Goal: Information Seeking & Learning: Learn about a topic

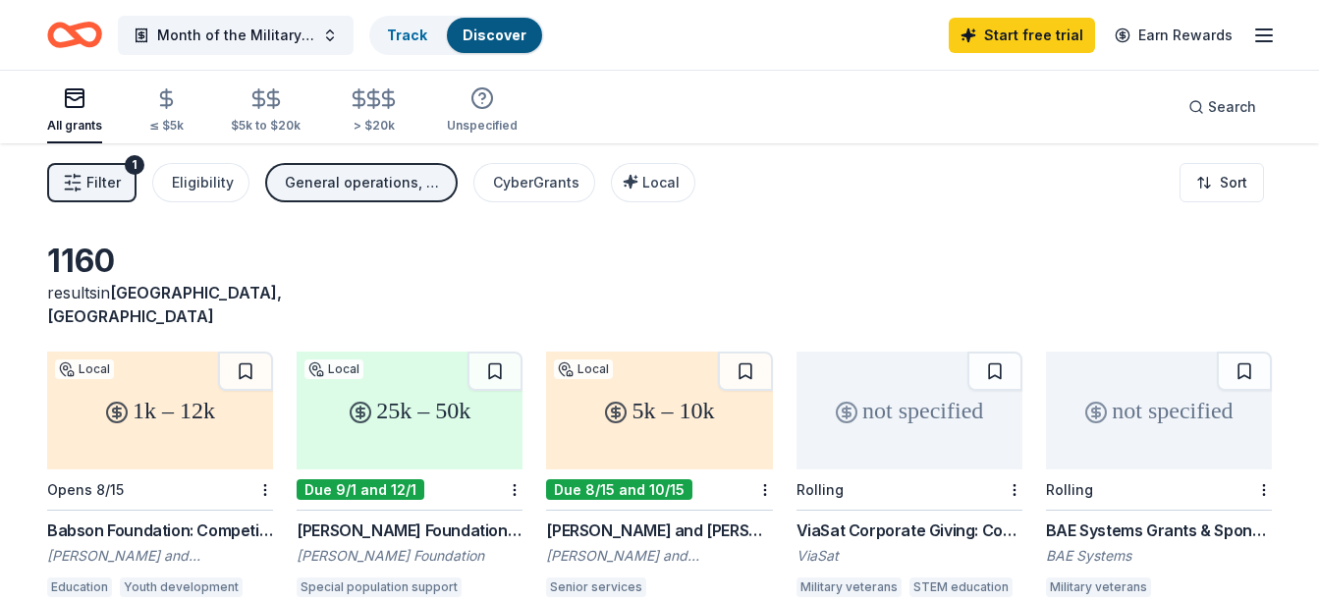
click at [328, 32] on button "Month of the Military Child" at bounding box center [236, 35] width 236 height 39
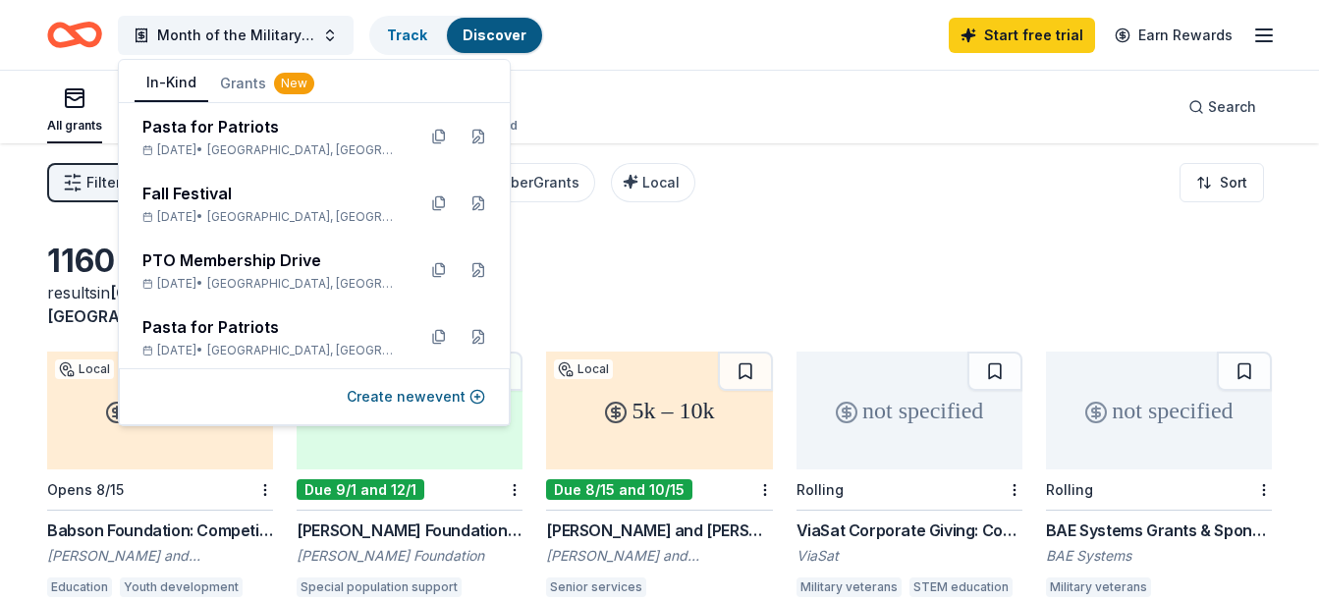
click at [182, 85] on button "In-Kind" at bounding box center [172, 83] width 74 height 37
click at [203, 199] on div "Fall Festival" at bounding box center [270, 194] width 257 height 24
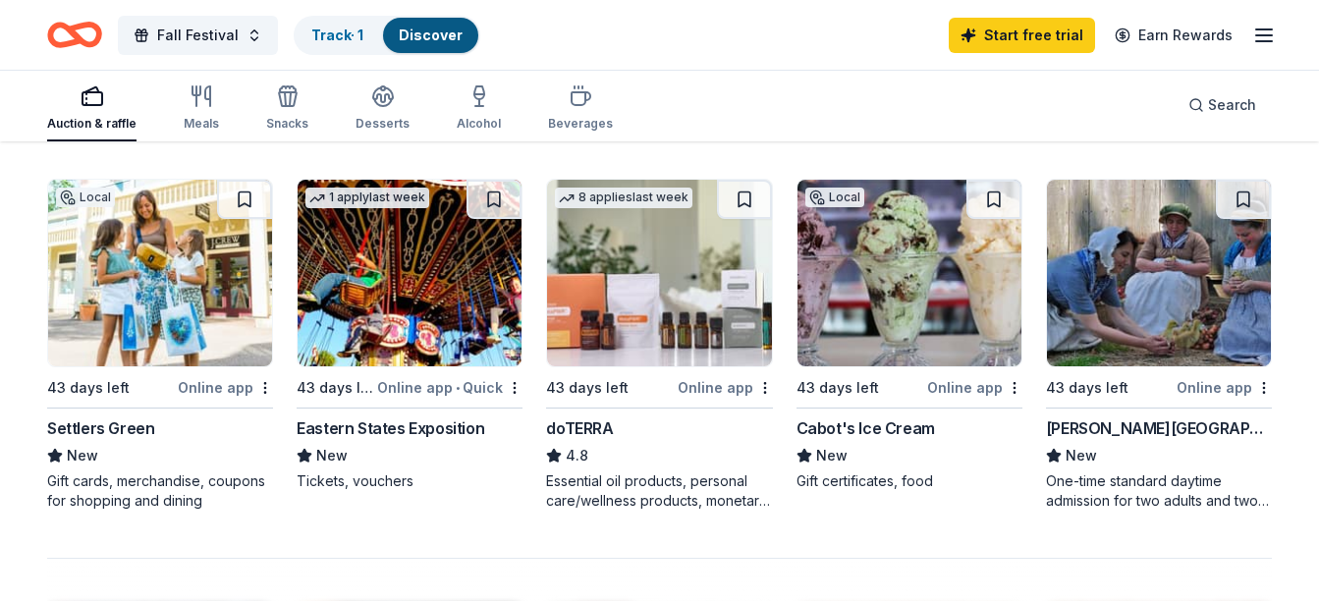
scroll to position [1291, 0]
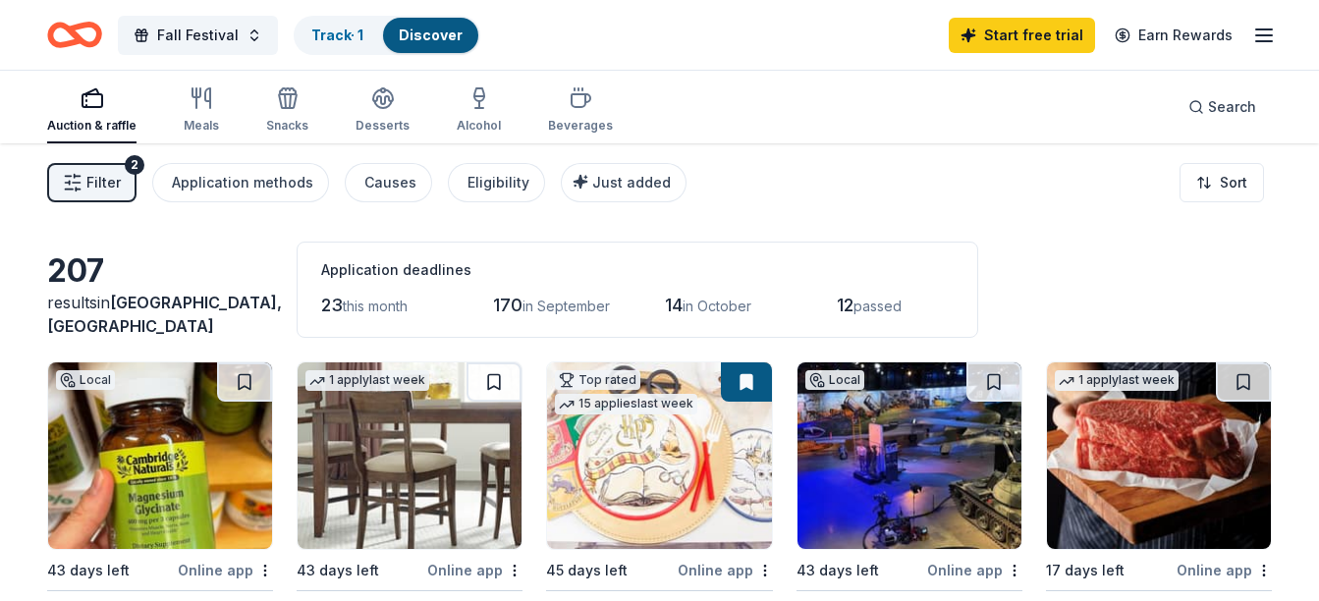
click at [253, 29] on button "Fall Festival" at bounding box center [198, 35] width 160 height 39
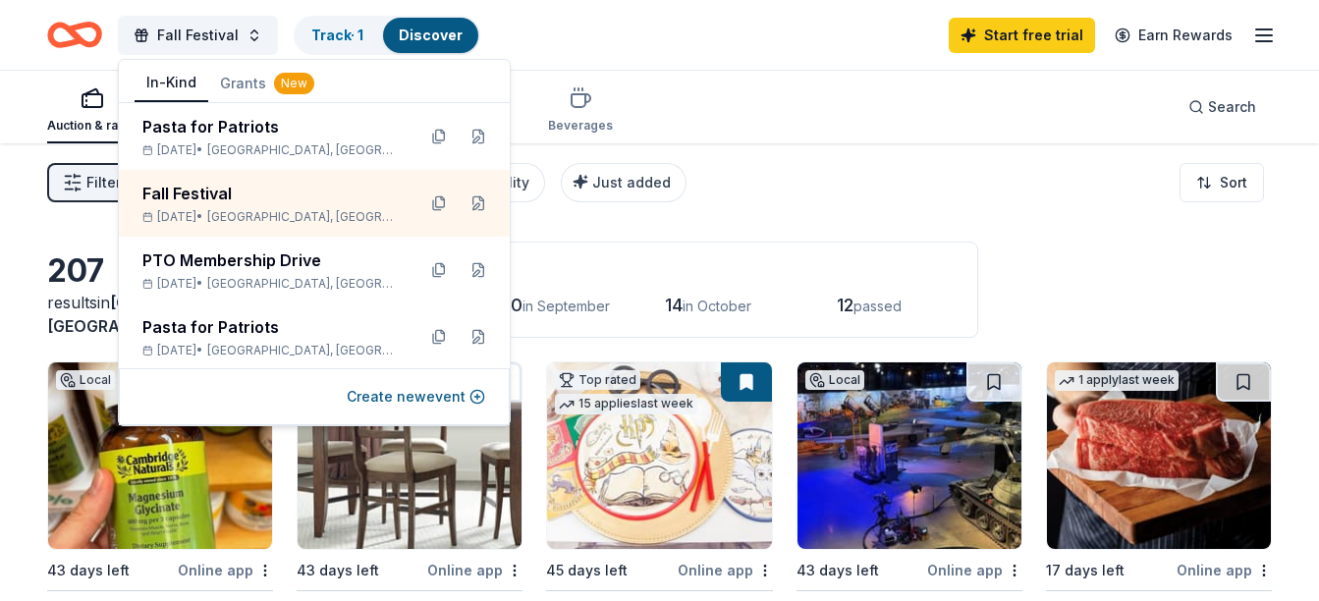
click at [286, 152] on span "[GEOGRAPHIC_DATA], [GEOGRAPHIC_DATA]" at bounding box center [303, 150] width 192 height 16
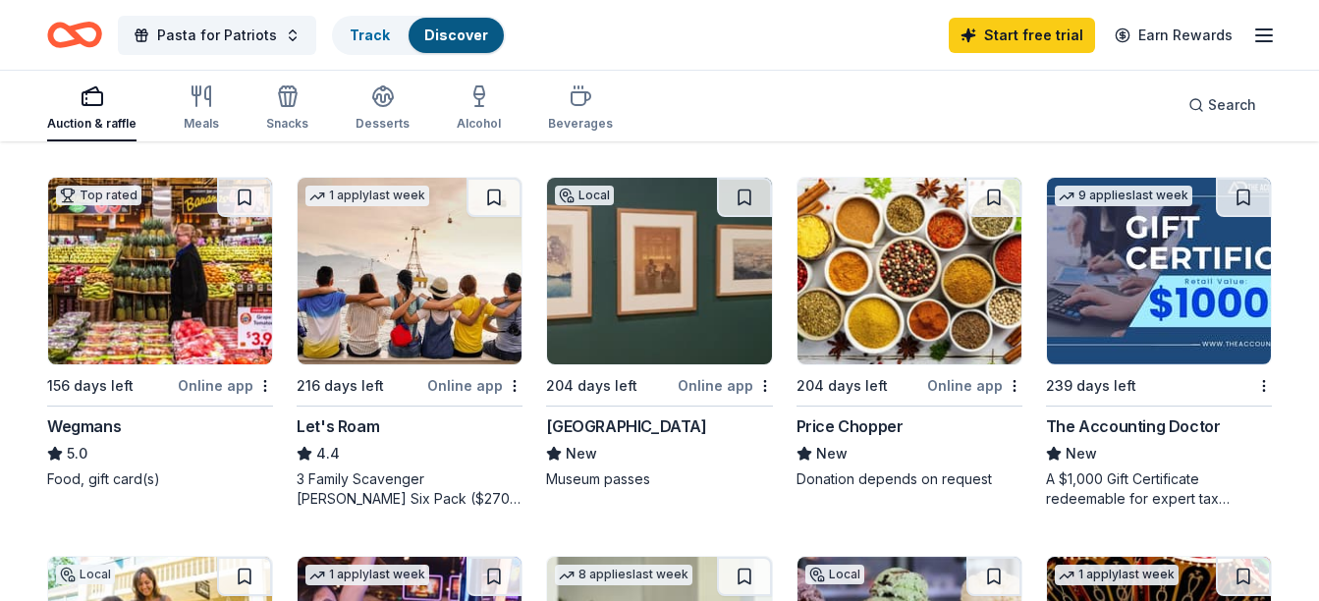
scroll to position [971, 0]
